Goal: Information Seeking & Learning: Learn about a topic

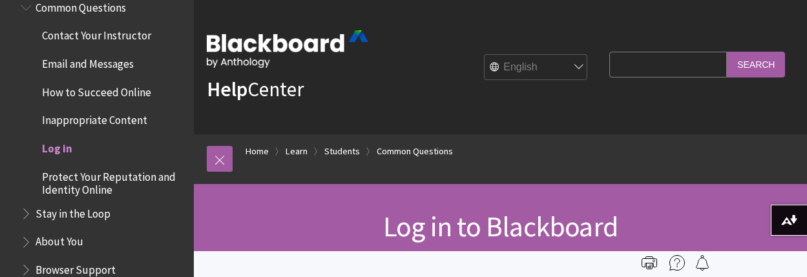
scroll to position [1281, 0]
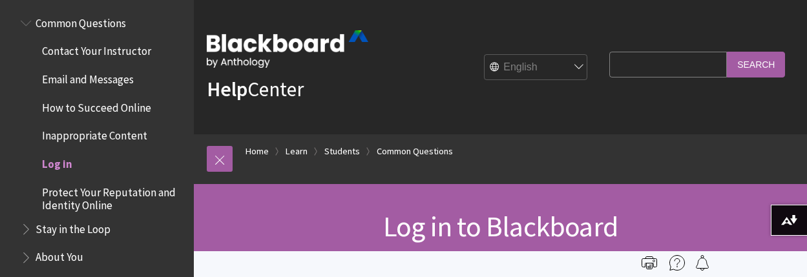
click at [62, 160] on span "Log in" at bounding box center [57, 161] width 30 height 17
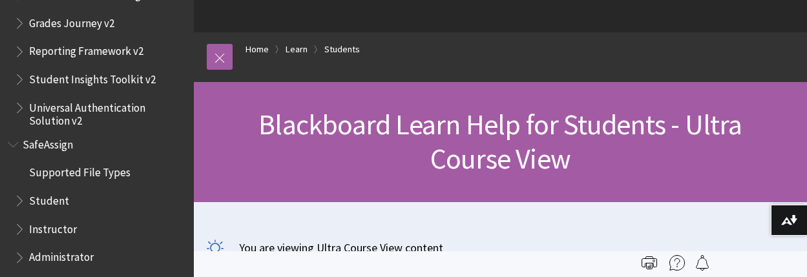
scroll to position [2131, 0]
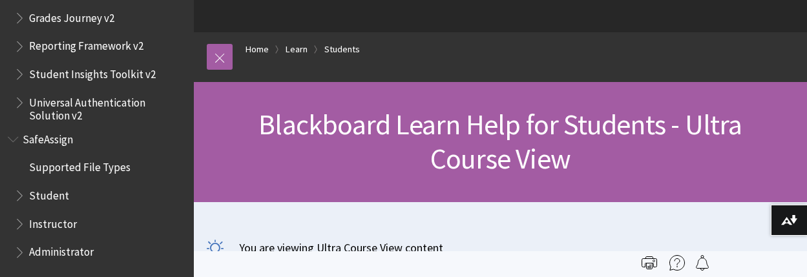
click at [43, 195] on span "Student" at bounding box center [49, 193] width 40 height 17
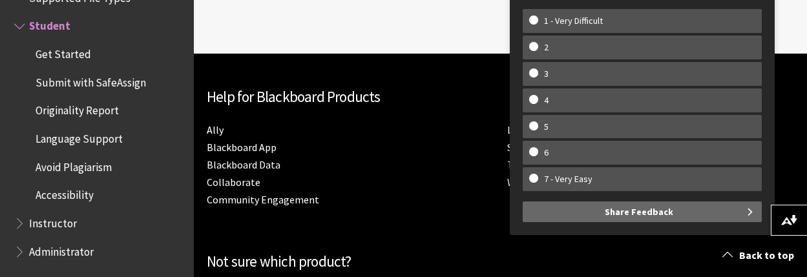
scroll to position [805, 0]
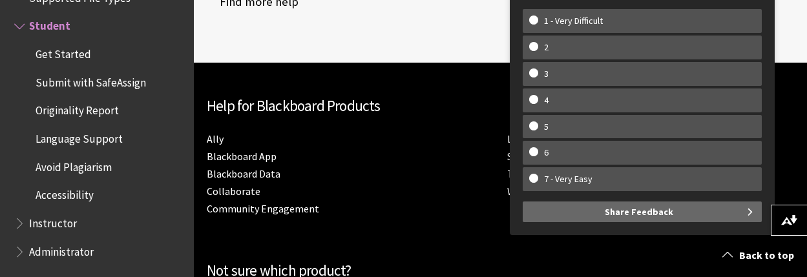
click at [398, 165] on li "Blackboard Data" at bounding box center [351, 173] width 288 height 17
click at [412, 209] on div "Help for Blackboard Products Ally Blackboard App Blackboard Data Collaborate Co…" at bounding box center [501, 208] width 588 height 252
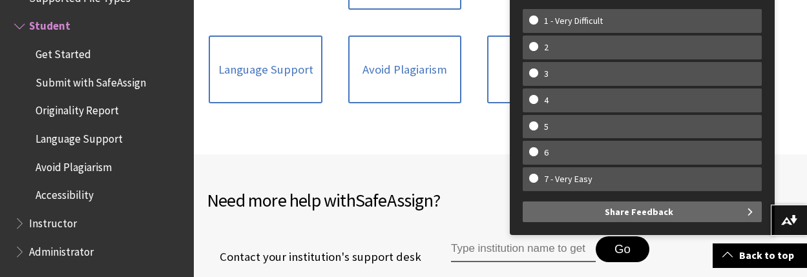
scroll to position [474, 0]
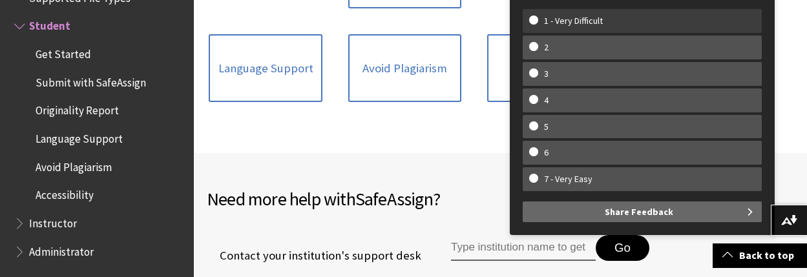
click at [535, 19] on w-span "1 - Very Difficult" at bounding box center [642, 21] width 226 height 11
click at [535, 19] on input "1 - Very Difficult" at bounding box center [533, 20] width 8 height 8
radio input "true"
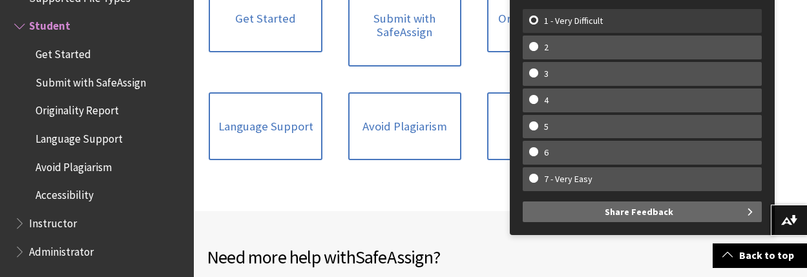
scroll to position [313, 0]
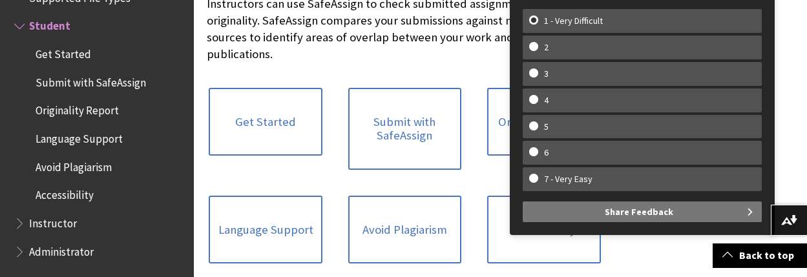
click at [649, 218] on span "Share Feedback" at bounding box center [639, 212] width 69 height 21
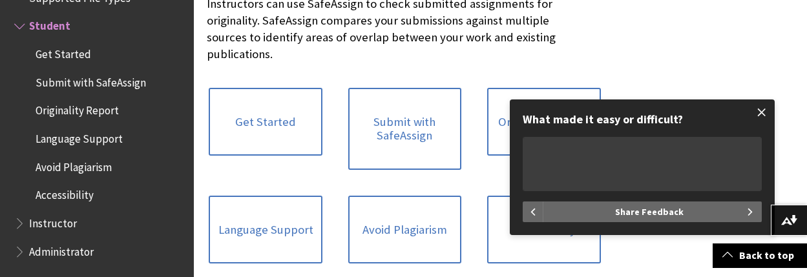
click at [764, 116] on span at bounding box center [762, 112] width 27 height 27
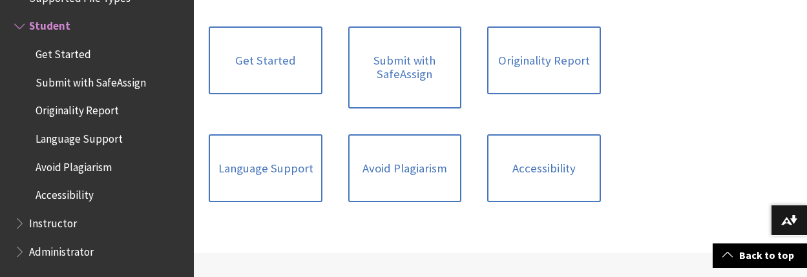
scroll to position [373, 0]
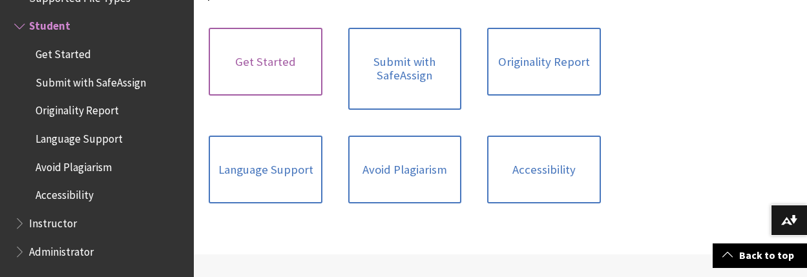
click at [229, 39] on link "Get Started" at bounding box center [265, 62] width 113 height 69
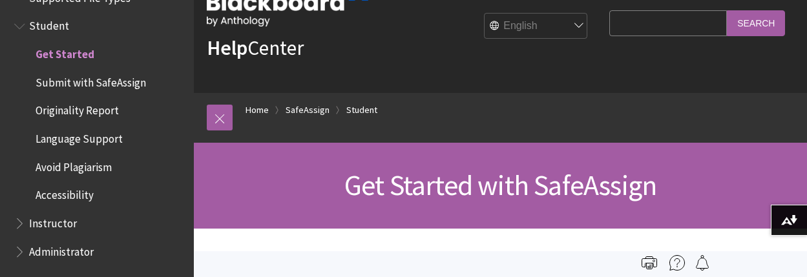
scroll to position [41, 0]
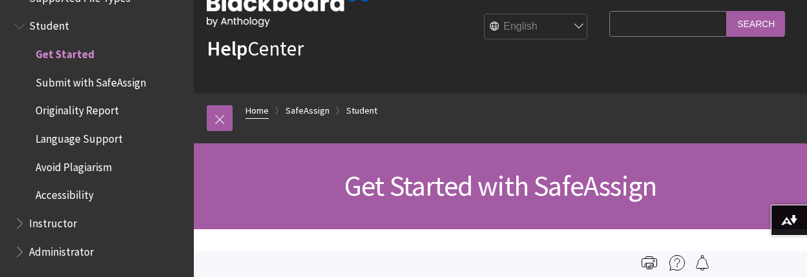
click at [257, 108] on link "Home" at bounding box center [257, 111] width 23 height 16
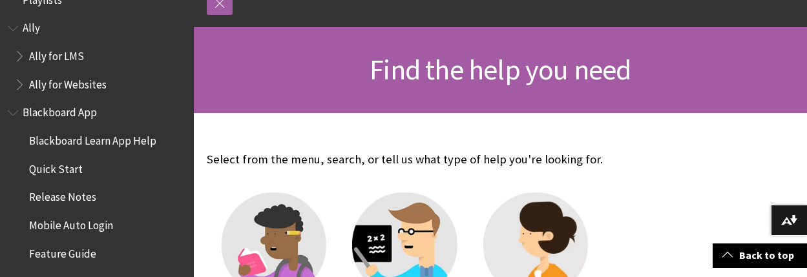
scroll to position [31, 0]
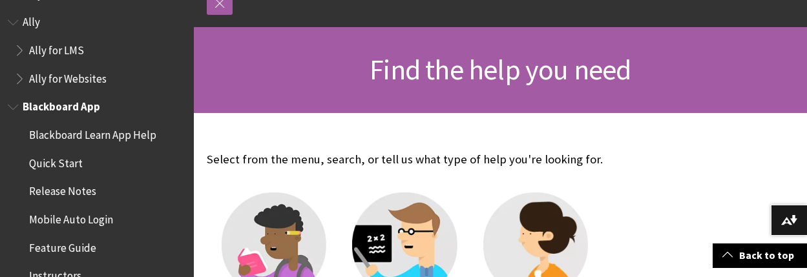
click at [70, 111] on span "Blackboard App" at bounding box center [62, 104] width 78 height 17
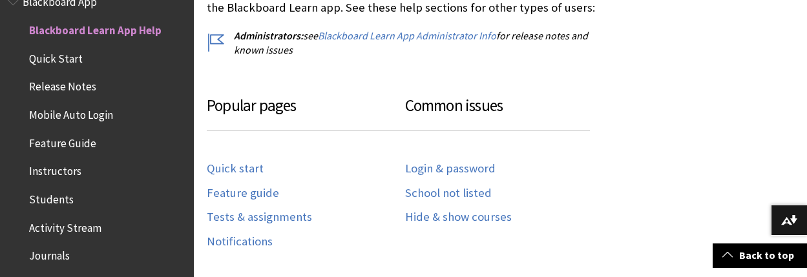
scroll to position [632, 0]
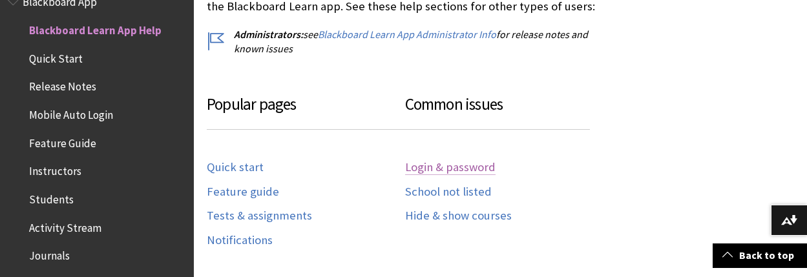
click at [425, 162] on link "Login & password" at bounding box center [450, 167] width 91 height 15
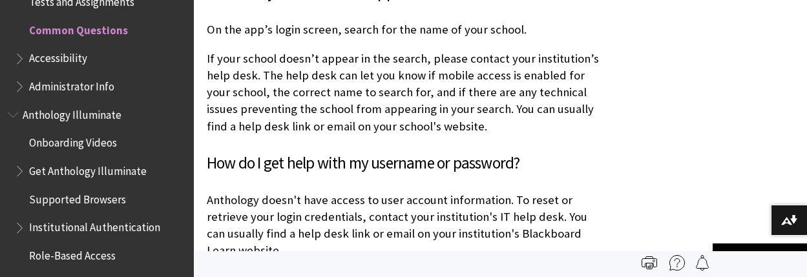
scroll to position [826, 0]
